Goal: Task Accomplishment & Management: Complete application form

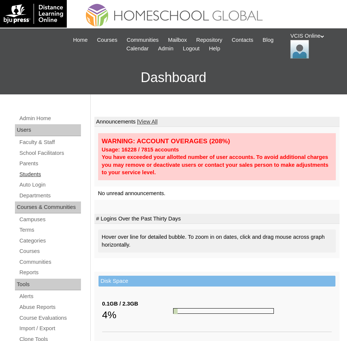
click at [26, 172] on link "Students" at bounding box center [50, 174] width 62 height 9
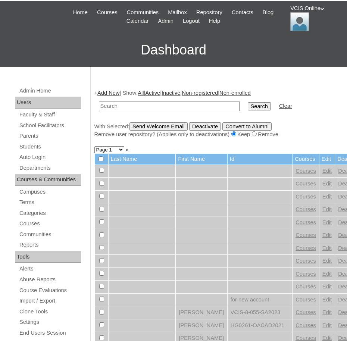
scroll to position [31, 0]
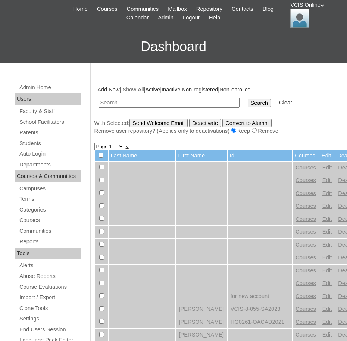
click at [26, 148] on div "Admin Home Users Faculty & Staff School Facilitators Parents Students Auto Logi…" at bounding box center [48, 324] width 75 height 483
click at [29, 143] on link "Students" at bounding box center [50, 143] width 62 height 9
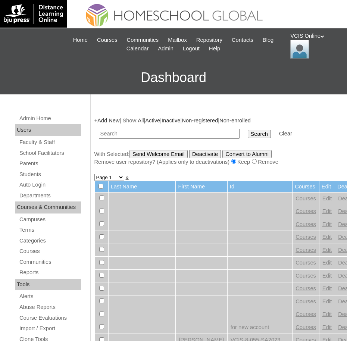
click at [106, 118] on link "Add New" at bounding box center [108, 121] width 22 height 6
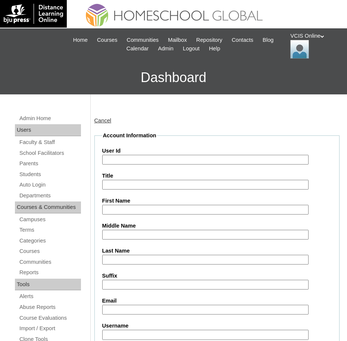
click at [154, 159] on input "User Id" at bounding box center [205, 160] width 207 height 10
paste input "VCIS011-3B-SA2025"
type input "VCIS011-3B-SA2025"
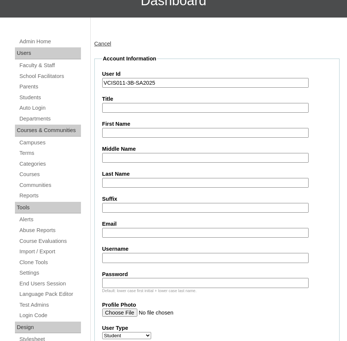
scroll to position [78, 0]
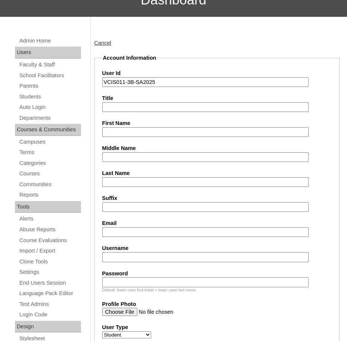
click at [133, 255] on input "Username" at bounding box center [205, 257] width 207 height 10
paste input "felix.villanueva2025"
type input "felix.villanueva2025"
click at [196, 292] on div "Default: lower case first initial + lower case last name." at bounding box center [217, 290] width 230 height 6
click at [193, 283] on input "Password" at bounding box center [205, 282] width 207 height 10
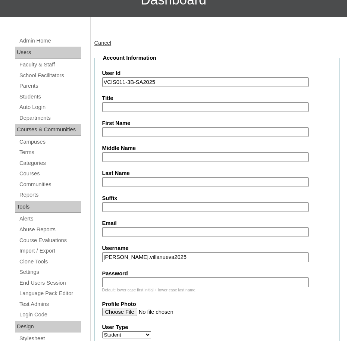
paste input "VNEXbD"
type input "VNEXbD"
click at [138, 128] on input "First Name" at bounding box center [205, 132] width 207 height 10
paste input "Felix Jaime Villanueva 2302903"
click at [124, 132] on input "Felix Jaime Villanueva 2302903" at bounding box center [205, 132] width 207 height 10
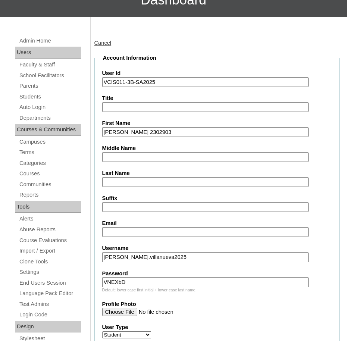
click at [138, 131] on input "Felix Jaime Villanueva 2302903" at bounding box center [205, 132] width 207 height 10
type input "Felix Jaime 2302903"
click at [126, 186] on input "Last Name" at bounding box center [205, 182] width 207 height 10
paste input "[PERSON_NAME]"
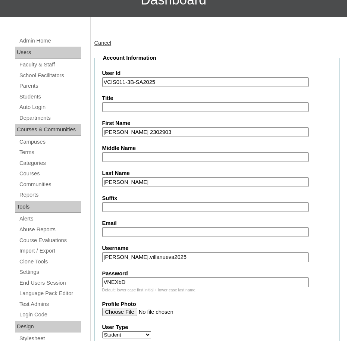
type input "[PERSON_NAME]"
drag, startPoint x: 132, startPoint y: 132, endPoint x: 348, endPoint y: 122, distance: 216.4
click at [328, 129] on div "First Name Felix Jaime 2302903" at bounding box center [217, 128] width 230 height 18
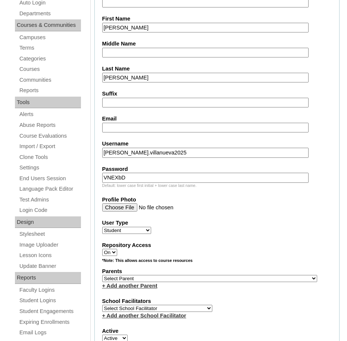
scroll to position [187, 0]
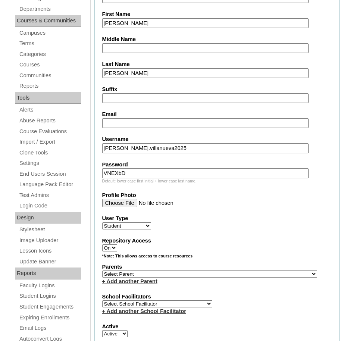
type input "[PERSON_NAME]"
click at [119, 272] on select "Select Parent , , , , , , , , , , , , , , , , , , , , , , , , , , , , , , , , ,…" at bounding box center [209, 274] width 215 height 7
select select "29593"
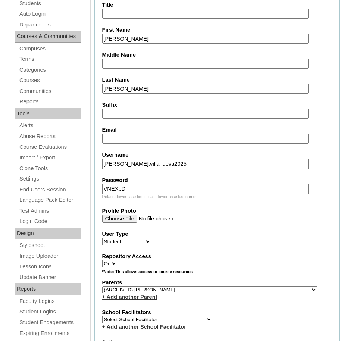
click at [318, 262] on div "Repository Access On Off" at bounding box center [217, 260] width 230 height 15
click at [153, 292] on select "Select Parent , , , , , , , , , , , , , , , , , , , , , , , , , , , , , , , , ,…" at bounding box center [209, 289] width 215 height 7
select select
click at [102, 286] on select "Select Parent , , , , , , , , , , , , , , , , , , , , , , , , , , , , , , , , ,…" at bounding box center [209, 289] width 215 height 7
click at [141, 320] on select "Select School Facilitator [PERSON_NAME] [PERSON_NAME] Gloryfe [PERSON_NAME] [PE…" at bounding box center [157, 319] width 110 height 7
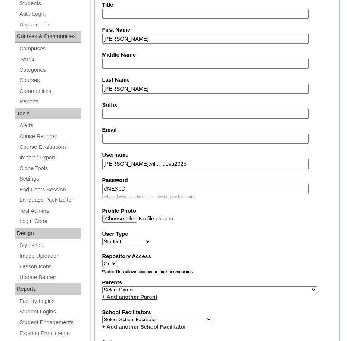
select select "36587"
click at [102, 316] on select "Select School Facilitator [PERSON_NAME] [PERSON_NAME] Gloryfe [PERSON_NAME] [PE…" at bounding box center [157, 319] width 110 height 7
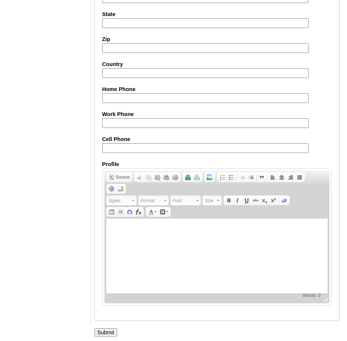
scroll to position [850, 0]
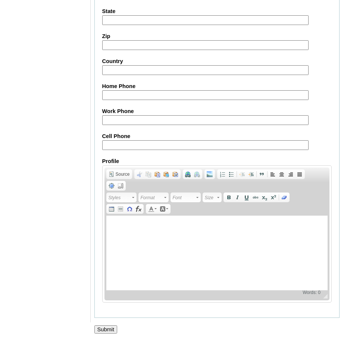
click at [106, 327] on input "Submit" at bounding box center [105, 329] width 23 height 8
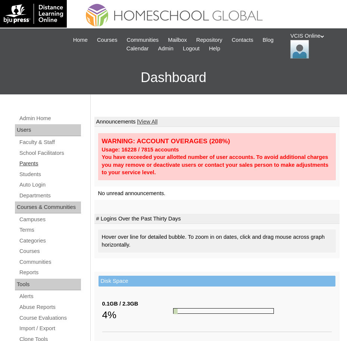
click at [29, 165] on link "Parents" at bounding box center [50, 163] width 62 height 9
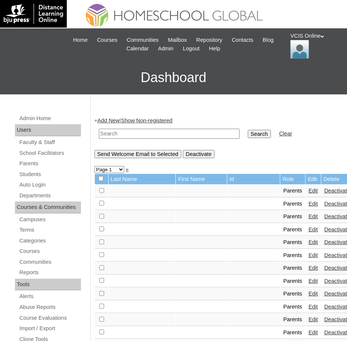
click at [112, 120] on link "Add New" at bounding box center [108, 121] width 22 height 6
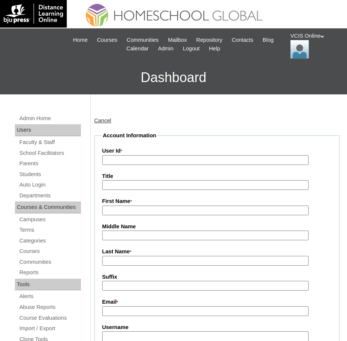
click at [144, 163] on input "User Id *" at bounding box center [205, 160] width 207 height 10
paste input "VCIS011-3B-PA2025"
type input "VCIS011-3B-PA2025"
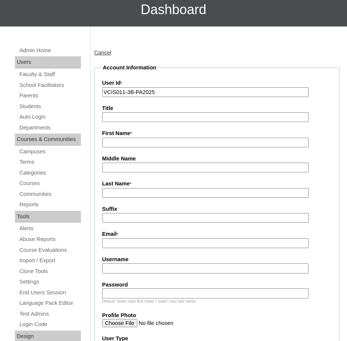
scroll to position [78, 0]
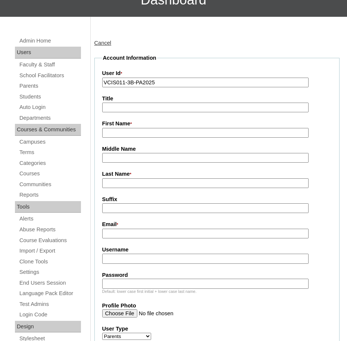
drag, startPoint x: 135, startPoint y: 261, endPoint x: 115, endPoint y: 261, distance: 19.4
click at [135, 261] on input "Username" at bounding box center [205, 259] width 207 height 10
paste input "jvillanueva2025"
type input "jvillanueva2025"
click at [192, 287] on input "Password" at bounding box center [205, 284] width 207 height 10
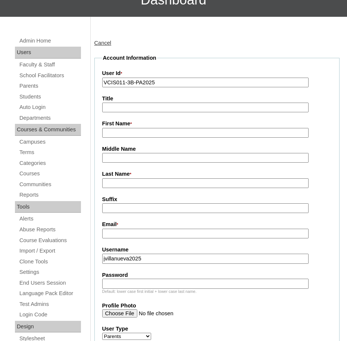
paste input "bUKYKZ"
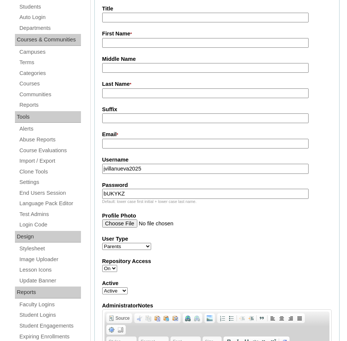
scroll to position [124, 0]
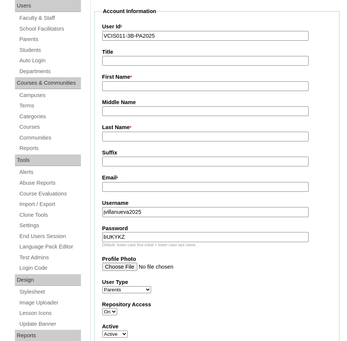
type input "bUKYKZ"
click at [158, 90] on input "First Name *" at bounding box center [205, 86] width 207 height 10
paste input "Jennie Mendoza Villanueva"
click at [137, 92] on fieldset "Account Information User Id * VCIS011-3B-PA2025 Title First Name * Jennie Mendo…" at bounding box center [217, 256] width 246 height 498
click at [133, 87] on input "Jennie Mendoza Villanueva" at bounding box center [205, 86] width 207 height 10
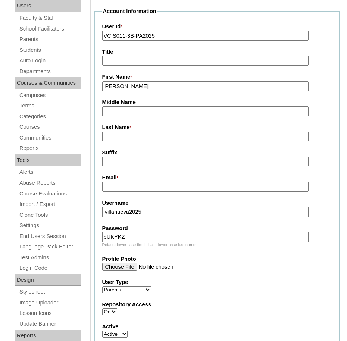
click at [133, 87] on input "Jennie Mendoza Villanueva" at bounding box center [205, 86] width 207 height 10
type input "Jennie Villanueva"
click at [126, 137] on input "Last Name *" at bounding box center [205, 137] width 207 height 10
click at [124, 116] on input "Middle Name" at bounding box center [205, 111] width 207 height 10
paste input "Mendoza"
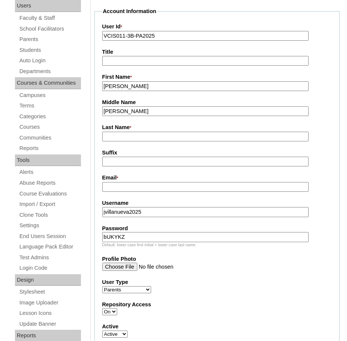
type input "Mendoza"
click at [135, 91] on input "Jennie Villanueva" at bounding box center [205, 86] width 207 height 10
type input "Jennie"
click at [128, 135] on input "Last Name *" at bounding box center [205, 137] width 207 height 10
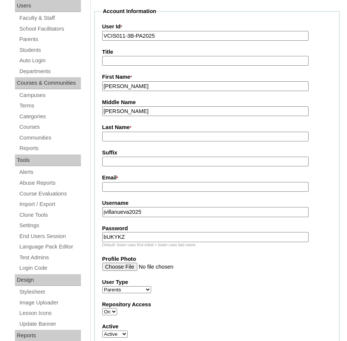
paste input "Villanueva"
type input "Villanueva"
click at [147, 110] on input "Mendoza" at bounding box center [205, 111] width 207 height 10
type input "Mendoza"
click at [145, 86] on input "Jennie" at bounding box center [205, 86] width 207 height 10
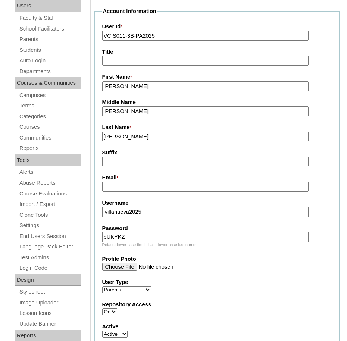
type input "Jennie"
drag, startPoint x: 151, startPoint y: 157, endPoint x: 140, endPoint y: 172, distance: 17.9
click at [151, 157] on label "Suffix" at bounding box center [217, 153] width 230 height 8
click at [151, 157] on input "Suffix" at bounding box center [205, 162] width 207 height 10
click at [130, 189] on input "Email *" at bounding box center [205, 187] width 207 height 10
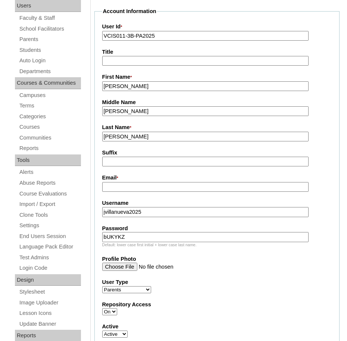
paste input "jenniemvillanueva@yahoo.com"
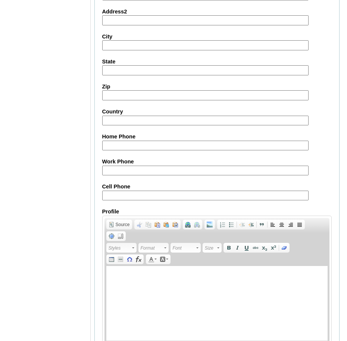
scroll to position [722, 0]
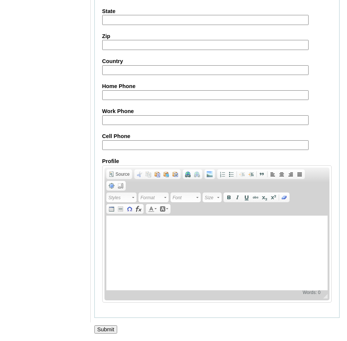
type input "jenniemvillanueva@yahoo.com"
click at [128, 140] on input "Cell Phone" at bounding box center [205, 145] width 207 height 10
paste input "971547468847"
type input "971547468847"
click at [127, 122] on input "Work Phone" at bounding box center [205, 120] width 207 height 10
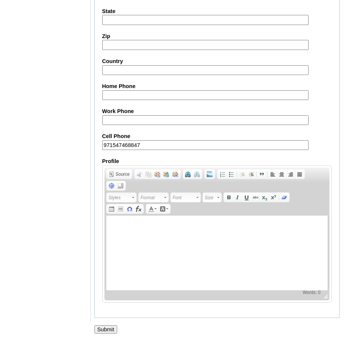
paste input "971547468847"
type input "971547468847"
click at [110, 328] on input "Submit" at bounding box center [105, 329] width 23 height 8
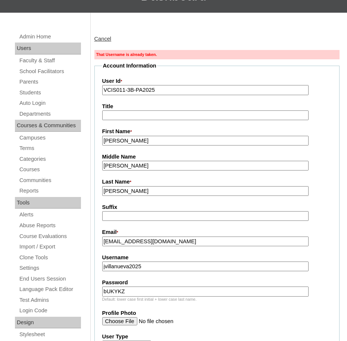
scroll to position [109, 0]
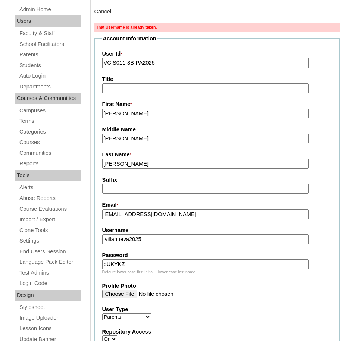
click at [106, 237] on input "jvillanueva2025" at bounding box center [205, 239] width 207 height 10
click at [146, 263] on input "bUKYKZ" at bounding box center [205, 264] width 207 height 10
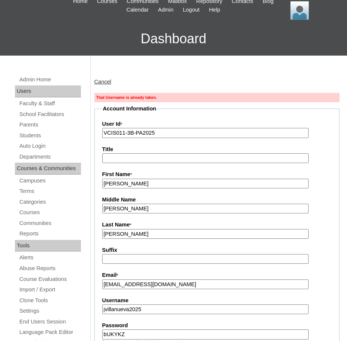
scroll to position [0, 0]
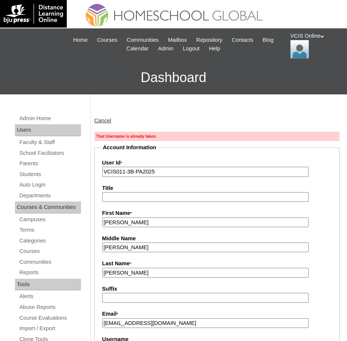
click at [105, 121] on link "Cancel" at bounding box center [102, 121] width 17 height 6
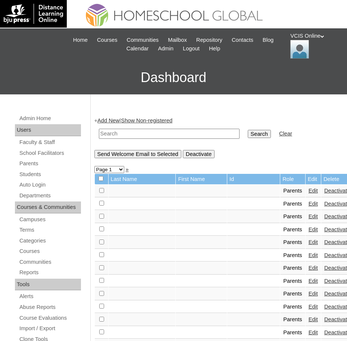
click at [129, 132] on input "text" at bounding box center [169, 134] width 141 height 10
paste input "VCIS011-3B-PA2025"
type input "VCIS011-3B-PA2025"
click at [248, 130] on input "Search" at bounding box center [259, 134] width 23 height 8
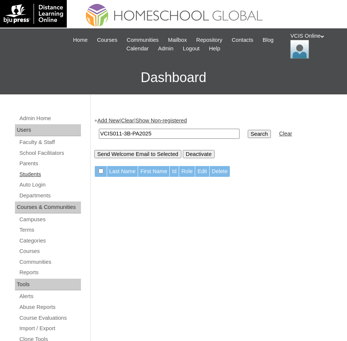
click at [28, 173] on link "Students" at bounding box center [50, 174] width 62 height 9
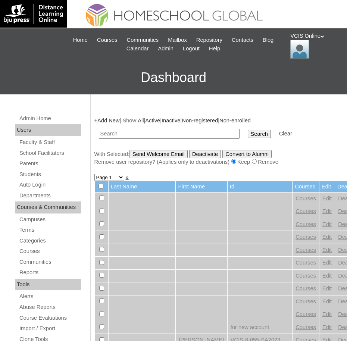
click at [109, 122] on link "Add New" at bounding box center [108, 121] width 22 height 6
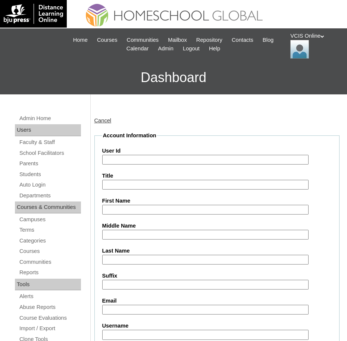
click at [202, 156] on input "User Id" at bounding box center [205, 160] width 207 height 10
paste input "VCIS011-3B-SA2025"
type input "VCIS011-3B-SA2025"
click at [194, 212] on input "First Name" at bounding box center [205, 210] width 207 height 10
type input "[PERSON_NAME]"
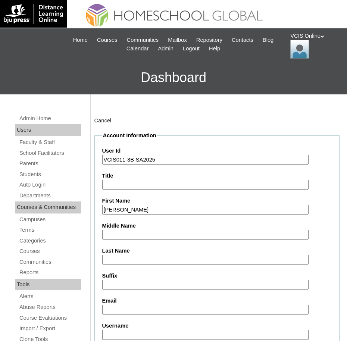
click at [144, 234] on input "Middle Name" at bounding box center [205, 235] width 207 height 10
type input "[PERSON_NAME]"
click at [138, 260] on input "Villanu" at bounding box center [205, 260] width 207 height 10
type input "[PERSON_NAME]"
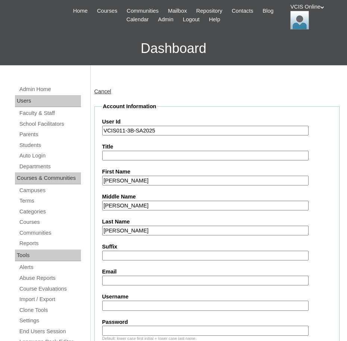
scroll to position [78, 0]
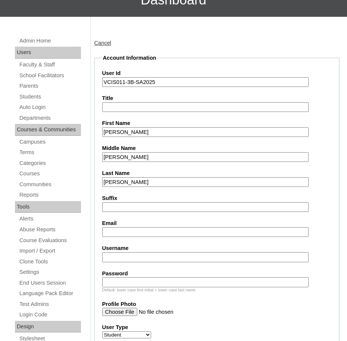
click at [173, 252] on input "Username" at bounding box center [205, 257] width 207 height 10
paste input "[PERSON_NAME].villanueva2025"
type input "[PERSON_NAME].villanueva2025"
click at [162, 285] on input "Password" at bounding box center [205, 282] width 207 height 10
paste input "VNEXbD"
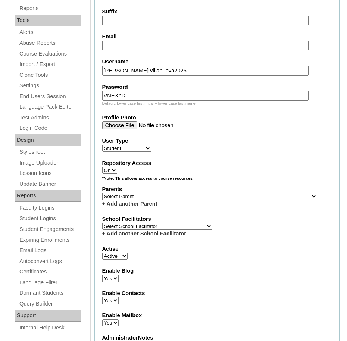
scroll to position [389, 0]
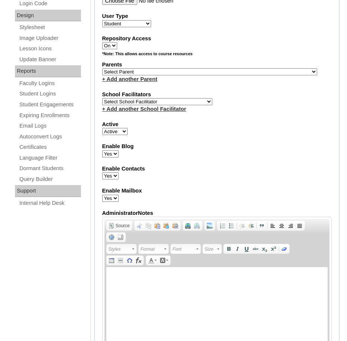
type input "VNEXbD"
click at [141, 100] on select "Select School Facilitator [PERSON_NAME] [PERSON_NAME] Gloryfe [PERSON_NAME] [PE…" at bounding box center [157, 101] width 110 height 7
select select "36587"
click at [102, 98] on select "Select School Facilitator [PERSON_NAME] [PERSON_NAME] Gloryfe [PERSON_NAME] [PE…" at bounding box center [157, 101] width 110 height 7
click at [130, 71] on select "Select Parent , , , , , , , , , , , , , , , , , , , , , , , , , , , , , , , , ,…" at bounding box center [209, 71] width 215 height 7
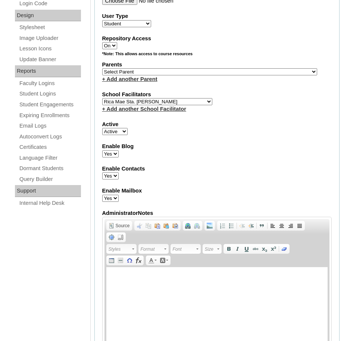
select select "36553"
click at [102, 68] on select "Select Parent , , , , , , , , , , , , , , , , , , , , , , , , , , , , , , , , ,…" at bounding box center [209, 71] width 215 height 7
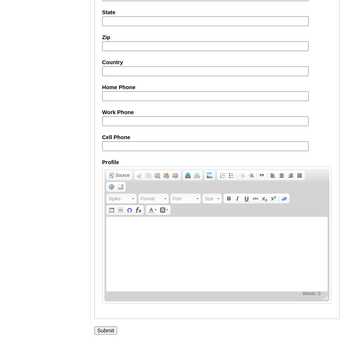
scroll to position [850, 0]
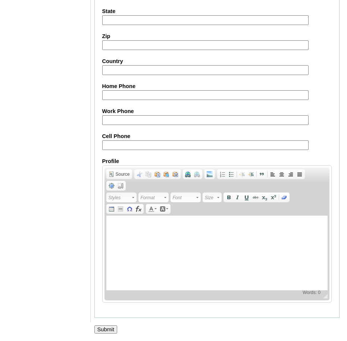
click at [110, 331] on input "Submit" at bounding box center [105, 329] width 23 height 8
